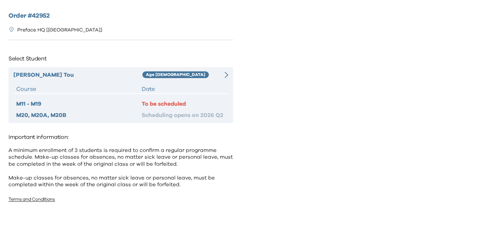
click at [214, 76] on div "Age [DEMOGRAPHIC_DATA]" at bounding box center [179, 75] width 75 height 8
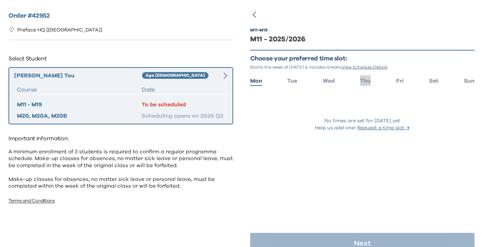
click at [366, 77] on li "Thu" at bounding box center [365, 80] width 11 height 10
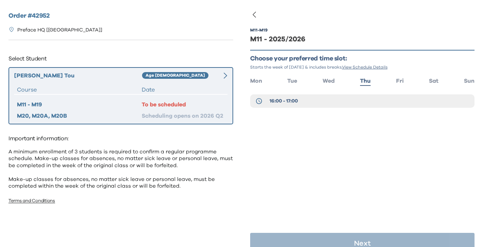
click at [336, 94] on div "M11 - M19 M11 - 2025/2026 Choose your preferred time slot: Starts the week of S…" at bounding box center [362, 78] width 225 height 122
click at [336, 98] on button "16:00 - 17:00" at bounding box center [362, 100] width 225 height 13
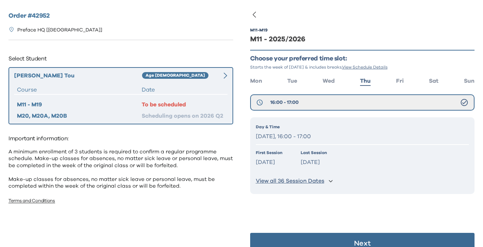
click at [320, 184] on p "View all 36 Session Dates" at bounding box center [290, 180] width 69 height 7
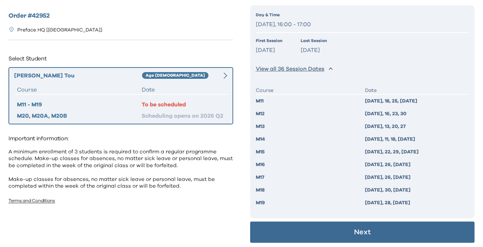
scroll to position [113, 0]
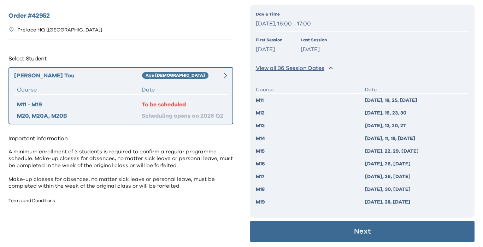
click at [326, 231] on button "Next" at bounding box center [362, 231] width 225 height 21
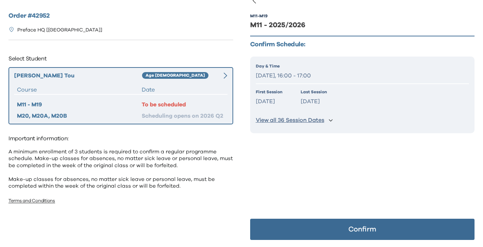
scroll to position [14, 0]
click at [326, 231] on button "Confirm" at bounding box center [362, 229] width 225 height 21
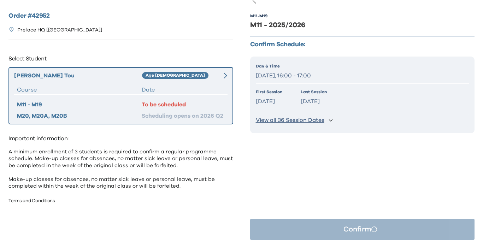
scroll to position [0, 0]
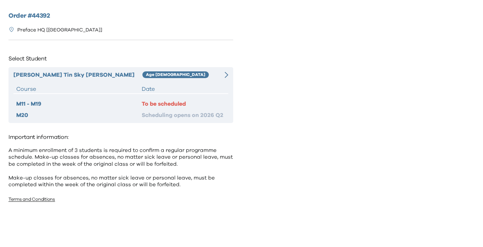
click at [220, 71] on div at bounding box center [222, 75] width 11 height 8
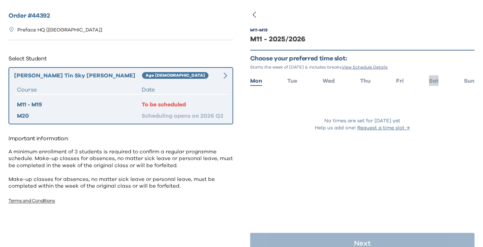
click at [430, 78] on span "Sat" at bounding box center [434, 81] width 10 height 6
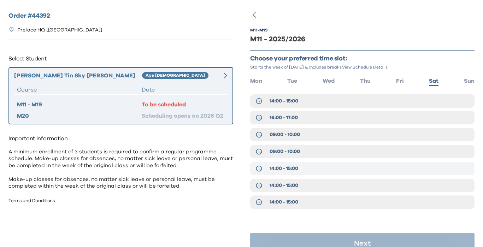
click at [298, 171] on span "14:00 - 15:00" at bounding box center [284, 168] width 29 height 7
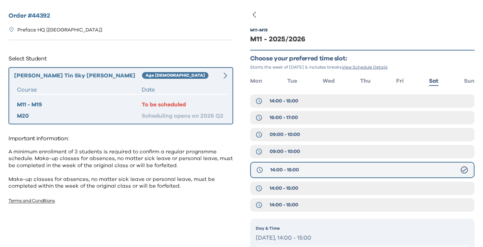
scroll to position [49, 0]
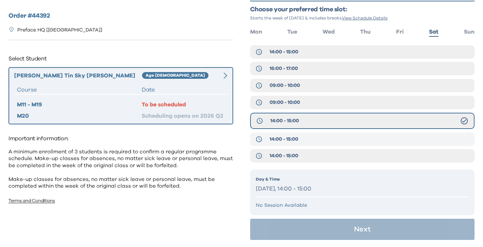
click at [290, 136] on span "14:00 - 15:00" at bounding box center [284, 139] width 29 height 7
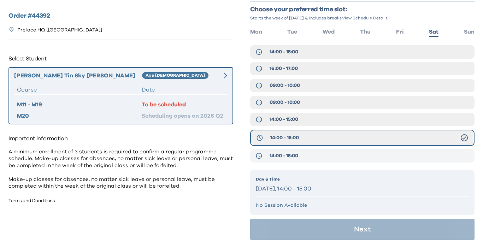
click at [290, 154] on span "14:00 - 15:00" at bounding box center [284, 155] width 29 height 7
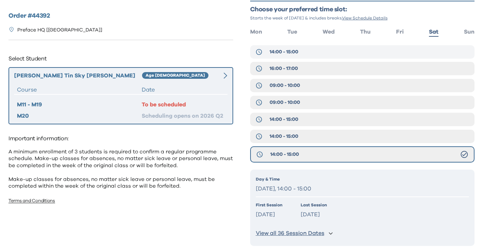
click at [283, 51] on span "14:00 - 15:00" at bounding box center [284, 51] width 29 height 7
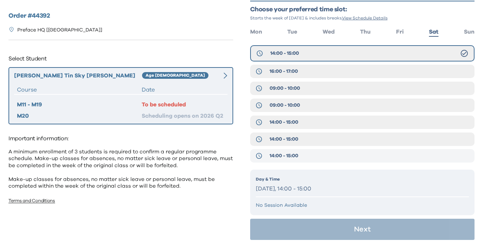
click at [294, 161] on button "14:00 - 15:00" at bounding box center [362, 155] width 225 height 13
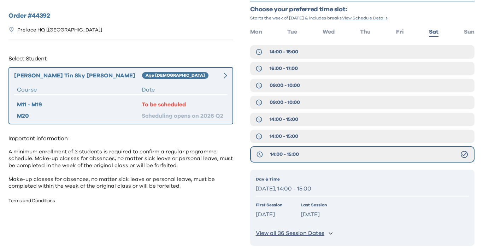
scroll to position [80, 0]
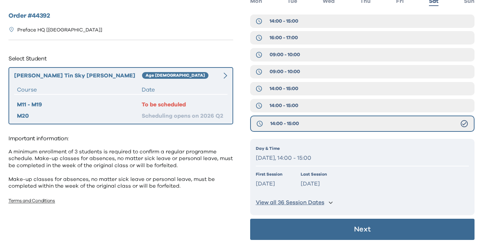
click at [309, 203] on p "View all 36 Session Dates" at bounding box center [290, 202] width 69 height 7
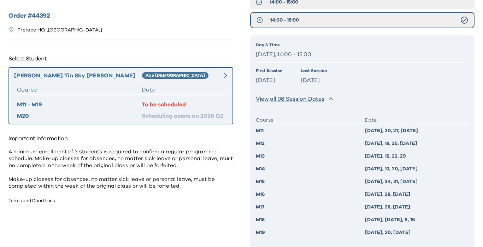
scroll to position [216, 0]
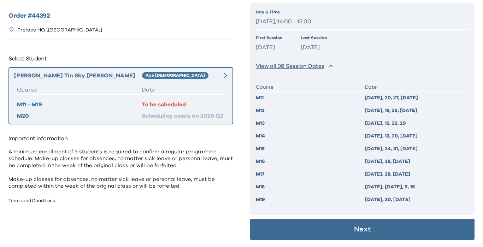
click at [319, 234] on button "Next" at bounding box center [362, 229] width 225 height 21
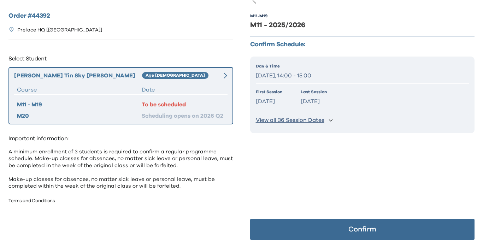
scroll to position [14, 0]
click at [319, 234] on button "Confirm" at bounding box center [362, 229] width 225 height 21
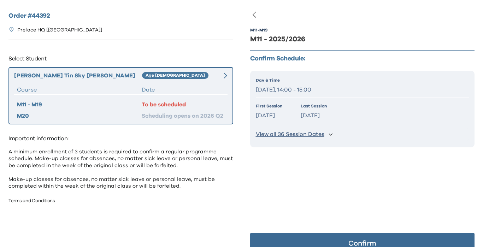
click at [320, 240] on button "Confirm" at bounding box center [362, 243] width 225 height 21
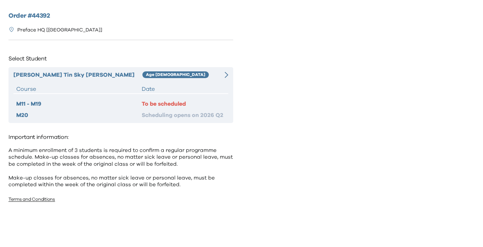
click at [217, 72] on div "Age [DEMOGRAPHIC_DATA]" at bounding box center [179, 75] width 75 height 8
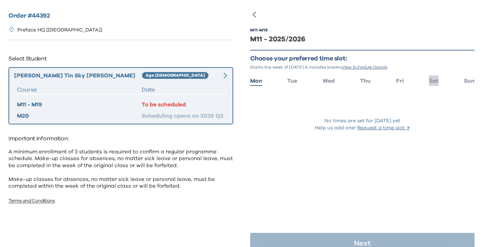
click at [430, 78] on span "Sat" at bounding box center [434, 81] width 10 height 6
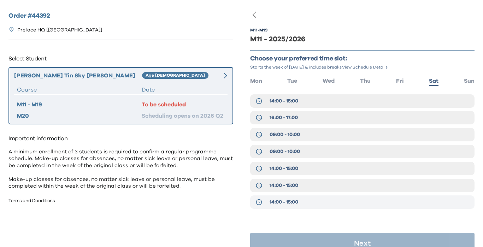
click at [308, 205] on button "14:00 - 15:00" at bounding box center [362, 201] width 225 height 13
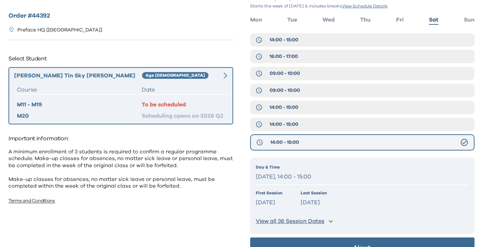
scroll to position [80, 0]
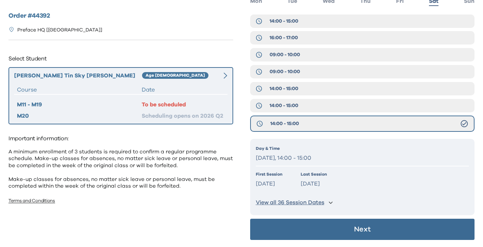
click at [317, 226] on button "Next" at bounding box center [362, 229] width 225 height 21
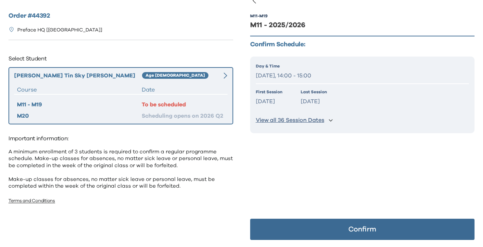
click at [317, 224] on button "Confirm" at bounding box center [362, 229] width 225 height 21
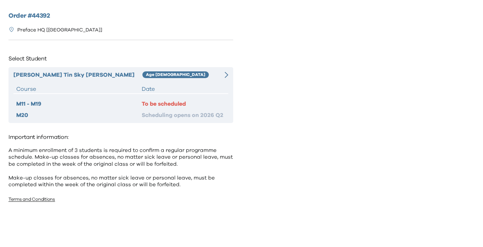
click at [220, 74] on div at bounding box center [222, 75] width 11 height 8
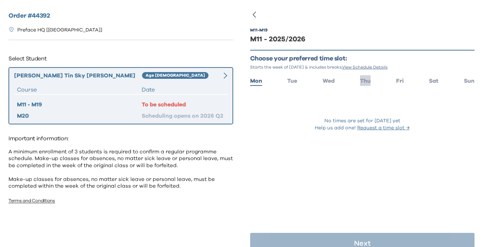
click at [369, 82] on span "Thu" at bounding box center [365, 81] width 11 height 6
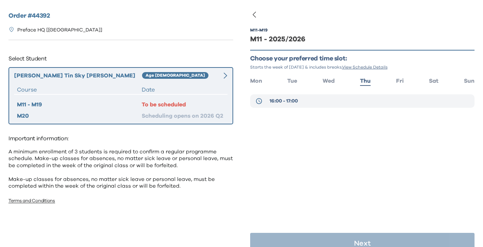
click at [348, 102] on button "16:00 - 17:00" at bounding box center [362, 100] width 225 height 13
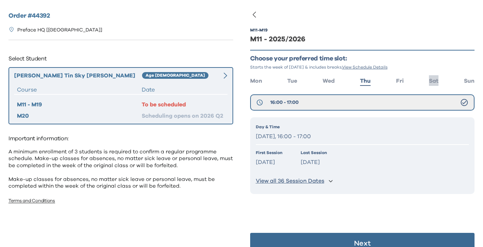
click at [431, 82] on span "Sat" at bounding box center [434, 81] width 10 height 6
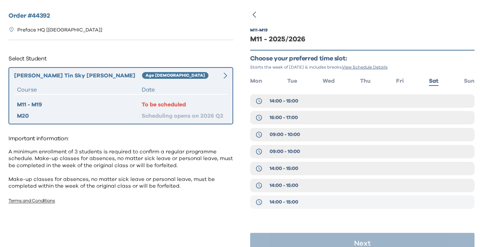
click at [310, 202] on button "14:00 - 15:00" at bounding box center [362, 201] width 225 height 13
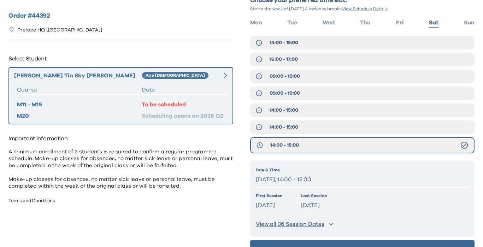
scroll to position [80, 0]
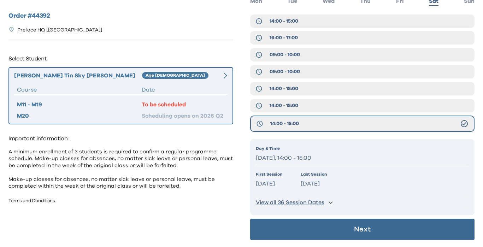
click at [329, 226] on button "Next" at bounding box center [362, 229] width 225 height 21
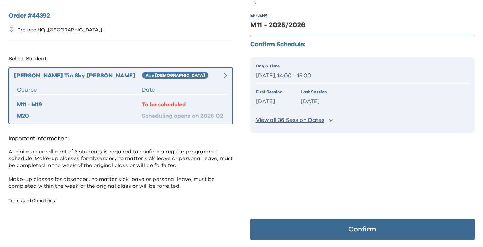
click at [329, 226] on button "Confirm" at bounding box center [362, 229] width 225 height 21
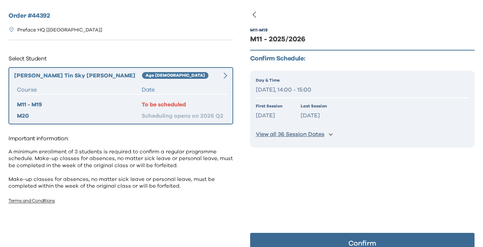
scroll to position [4, 0]
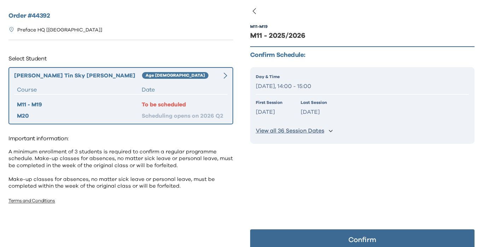
click at [327, 238] on button "Confirm" at bounding box center [362, 239] width 225 height 21
click at [393, 234] on button "Confirm" at bounding box center [362, 239] width 225 height 21
click at [335, 236] on button "Confirm" at bounding box center [362, 239] width 225 height 21
